Goal: Check status

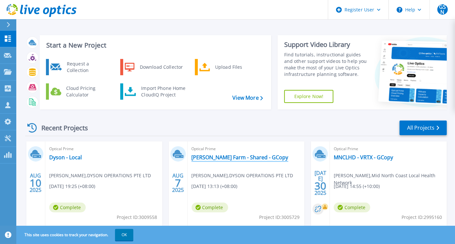
click at [236, 155] on link "[PERSON_NAME] Farm - Shared - GCopy" at bounding box center [240, 157] width 97 height 7
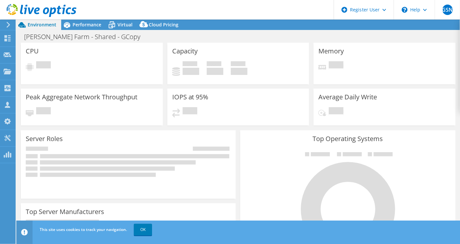
select select "[GEOGRAPHIC_DATA]"
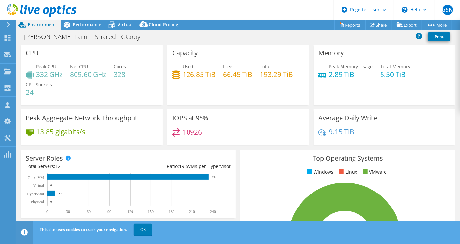
click at [311, 147] on div "Average Daily Write 9.15 TiB" at bounding box center [384, 129] width 147 height 40
